Goal: Navigation & Orientation: Find specific page/section

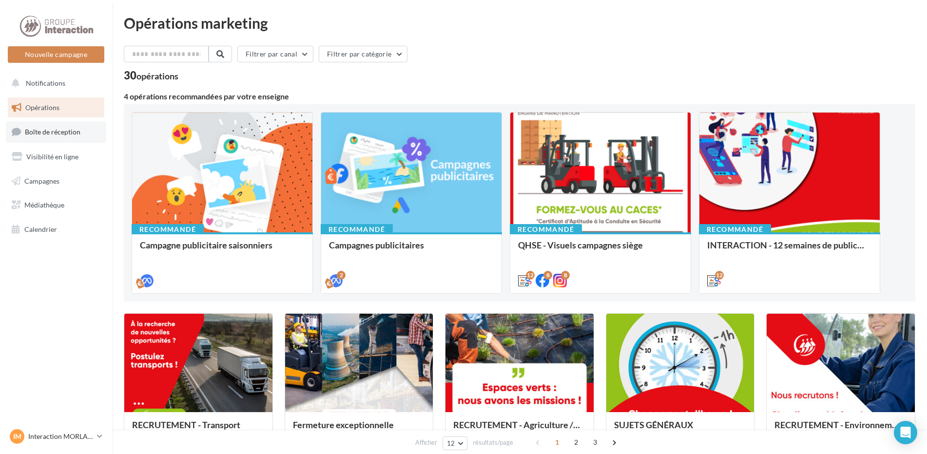
click at [68, 131] on span "Boîte de réception" at bounding box center [53, 132] width 56 height 8
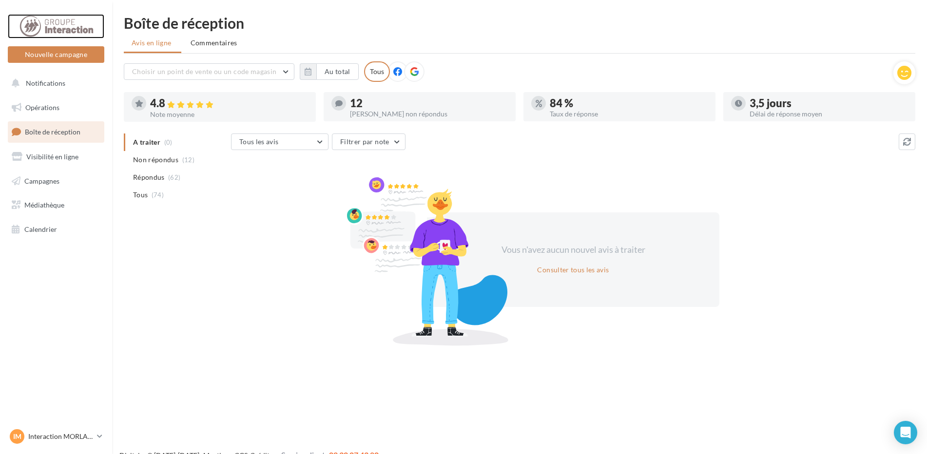
click at [71, 25] on div at bounding box center [56, 26] width 78 height 24
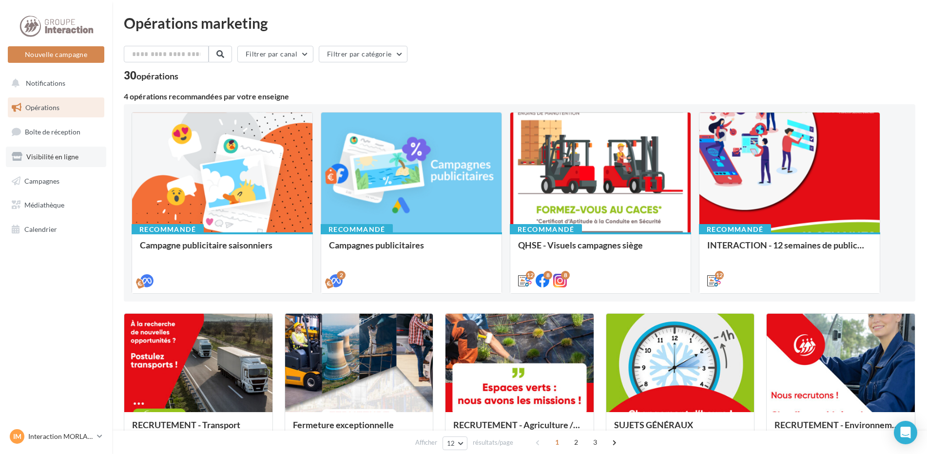
click at [59, 159] on span "Visibilité en ligne" at bounding box center [52, 157] width 52 height 8
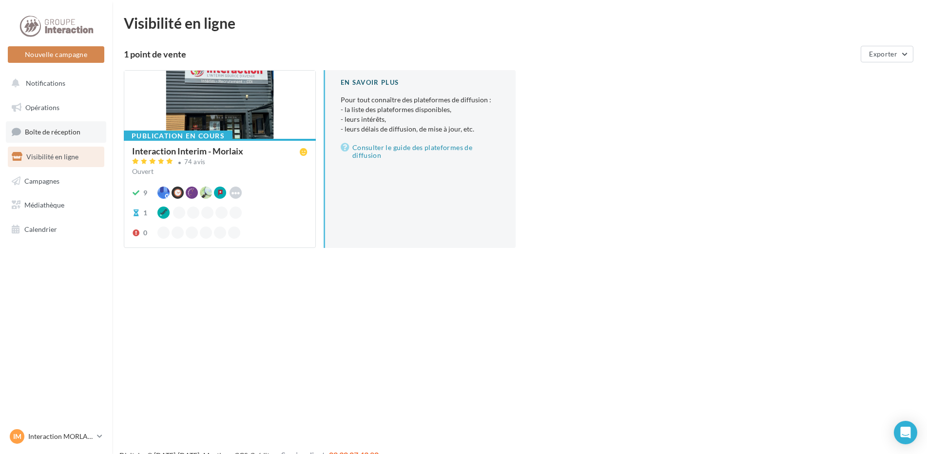
click at [68, 127] on link "Boîte de réception" at bounding box center [56, 131] width 100 height 21
